Goal: Find specific page/section: Find specific page/section

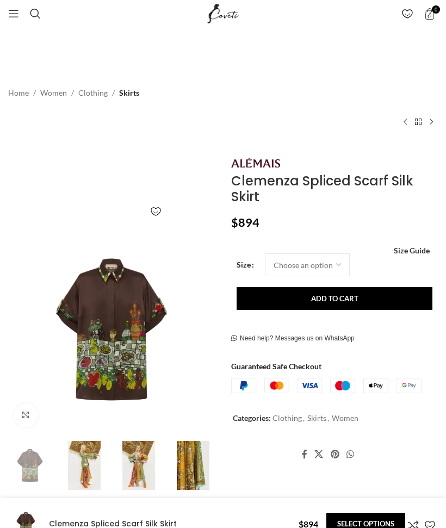
scroll to position [0, 120]
click at [189, 472] on img at bounding box center [192, 465] width 49 height 49
click at [188, 467] on img at bounding box center [192, 465] width 49 height 49
click at [139, 457] on img at bounding box center [138, 465] width 49 height 49
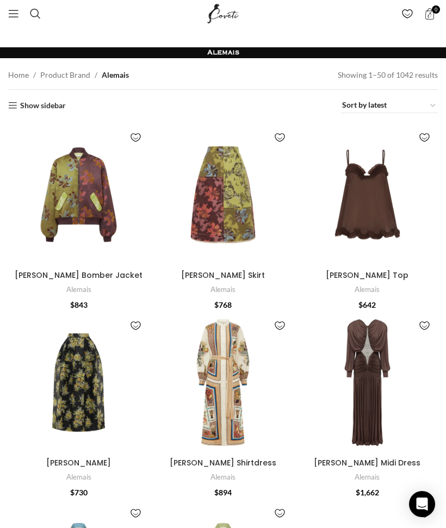
click at [11, 15] on span "Open mobile menu" at bounding box center [13, 13] width 11 height 11
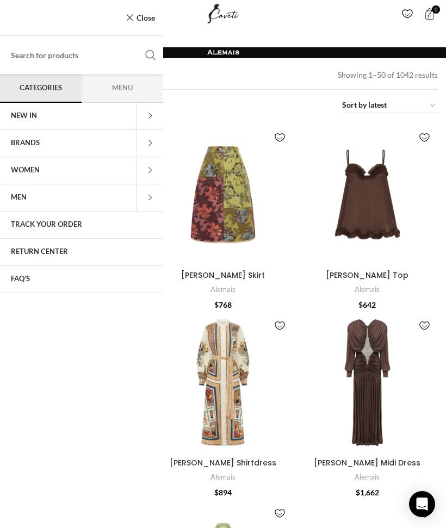
click at [145, 173] on span at bounding box center [149, 170] width 27 height 27
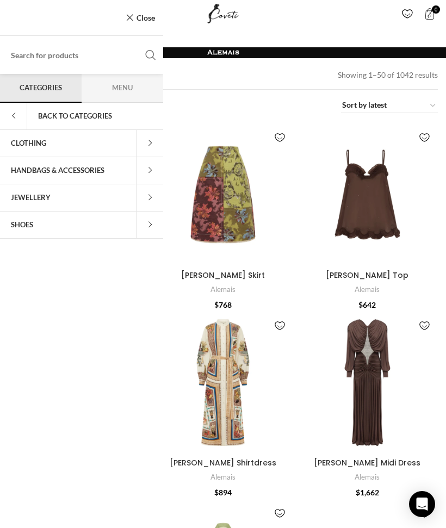
click at [151, 140] on span at bounding box center [149, 143] width 27 height 27
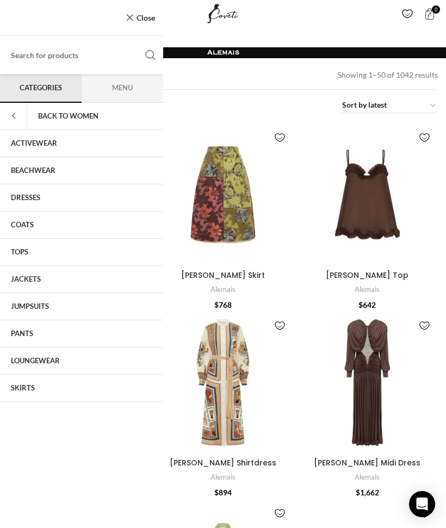
click at [33, 191] on link "DRESSES" at bounding box center [81, 197] width 163 height 27
